Goal: Transaction & Acquisition: Book appointment/travel/reservation

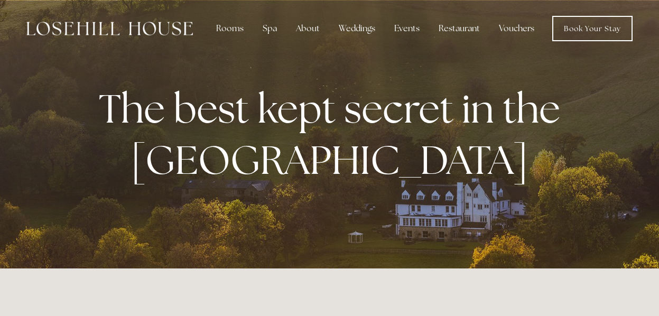
click at [628, 231] on div at bounding box center [329, 134] width 659 height 268
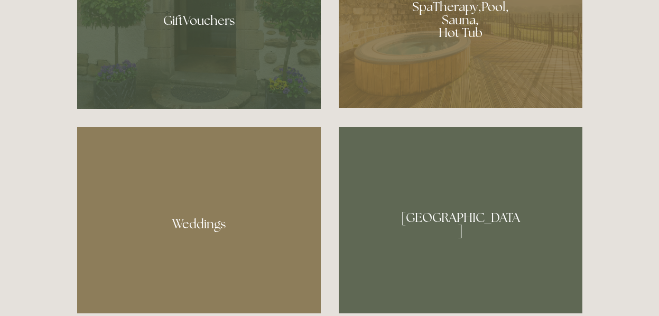
scroll to position [822, 0]
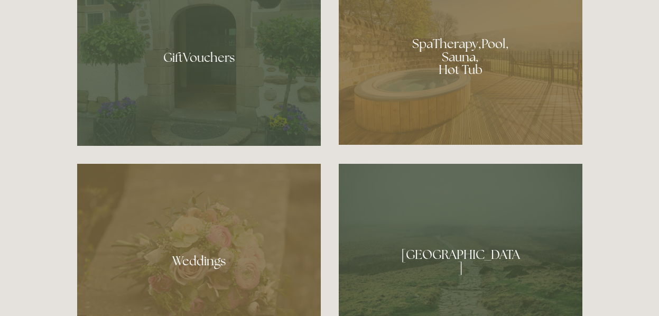
click at [514, 68] on div at bounding box center [461, 52] width 244 height 183
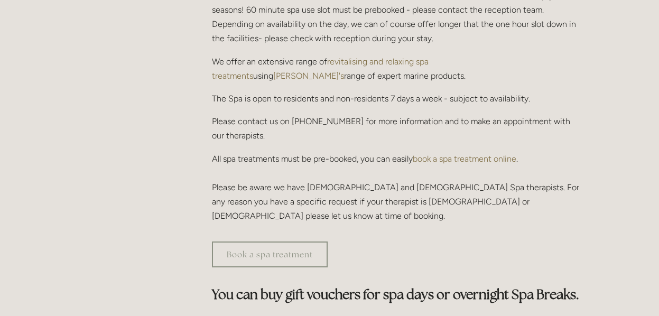
scroll to position [380, 0]
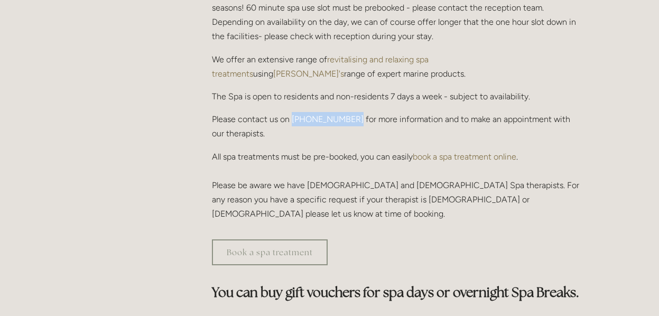
drag, startPoint x: 293, startPoint y: 87, endPoint x: 346, endPoint y: 88, distance: 52.9
click at [346, 112] on p "Please contact us on 01433 621 219 for more information and to make an appointm…" at bounding box center [397, 126] width 370 height 29
copy p "01433 621 219"
click at [454, 112] on p "Please contact us on 01433 621 219 for more information and to make an appointm…" at bounding box center [397, 126] width 370 height 29
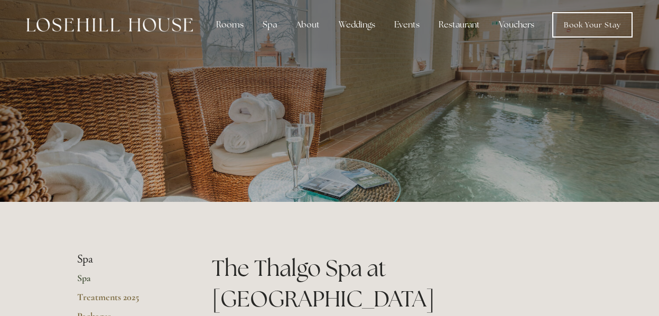
scroll to position [0, 0]
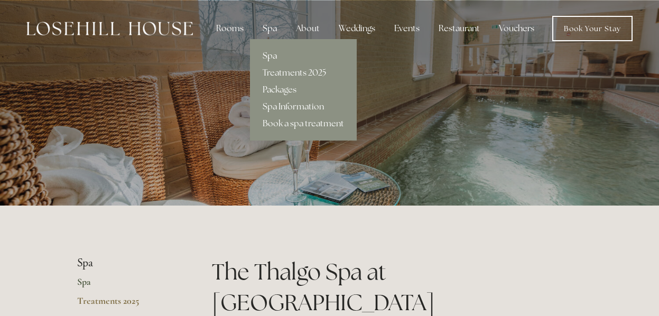
click at [272, 25] on div "Spa" at bounding box center [269, 28] width 31 height 21
click at [287, 72] on link "Treatments 2025" at bounding box center [303, 72] width 107 height 17
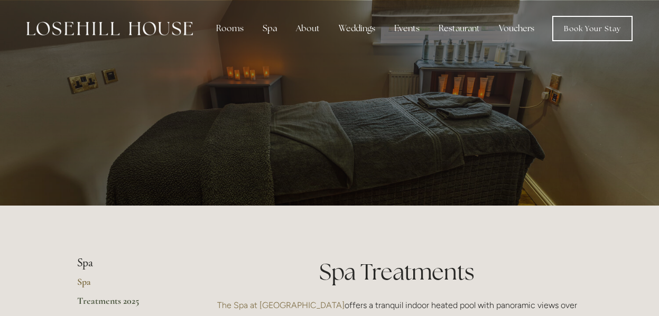
click at [621, 156] on div at bounding box center [329, 103] width 659 height 206
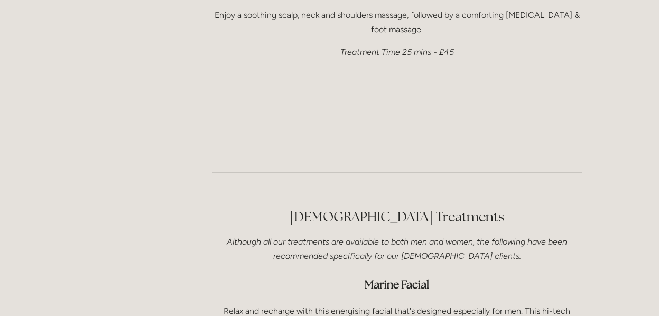
scroll to position [3025, 0]
